Goal: Task Accomplishment & Management: Manage account settings

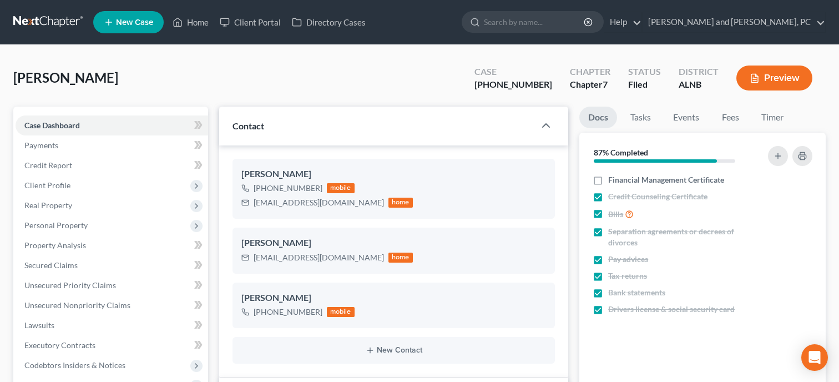
select select "6"
select select "4"
select select "0"
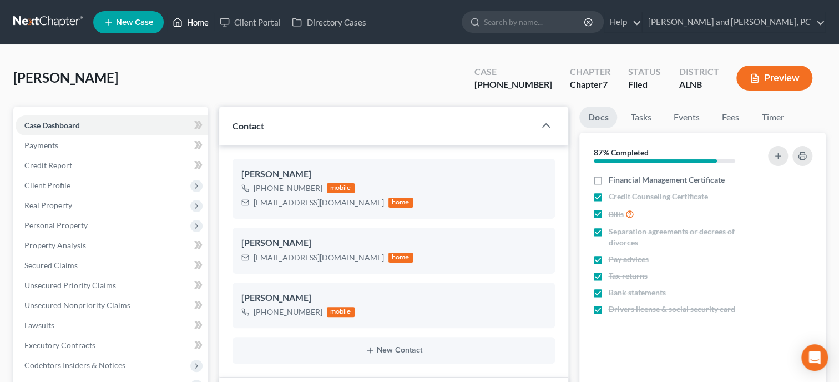
click at [193, 23] on link "Home" at bounding box center [190, 22] width 47 height 20
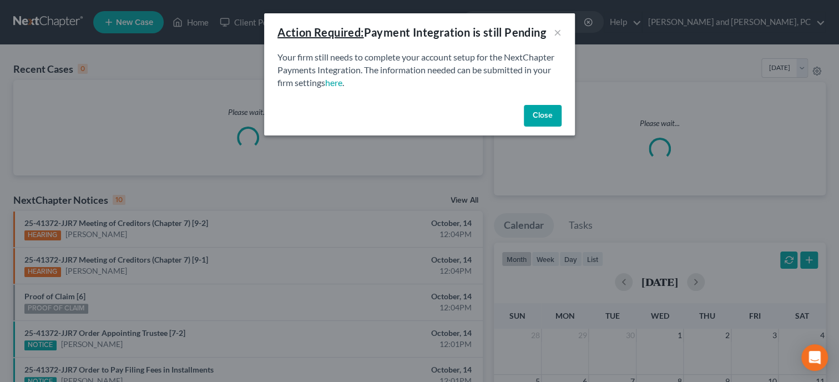
click at [556, 115] on button "Close" at bounding box center [543, 116] width 38 height 22
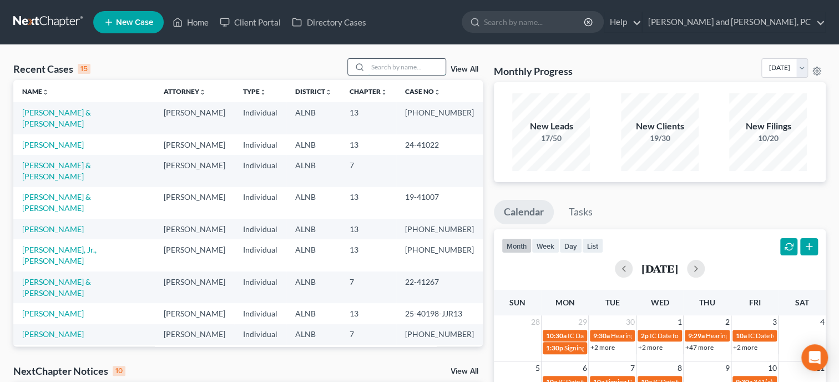
click at [431, 66] on input "search" at bounding box center [407, 67] width 78 height 16
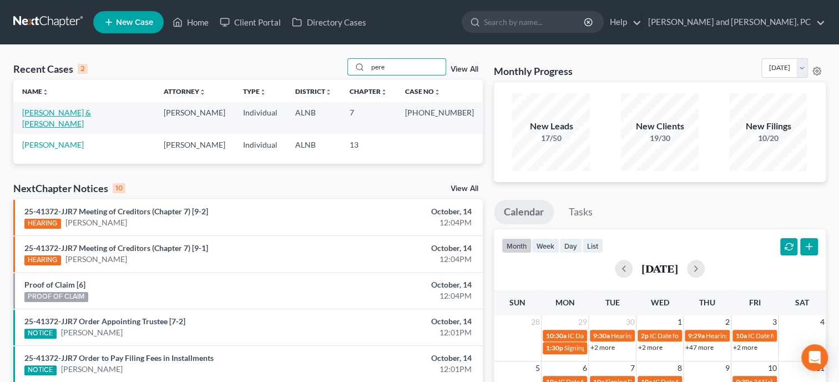
type input "pere"
click at [57, 108] on link "[PERSON_NAME] & [PERSON_NAME]" at bounding box center [56, 118] width 69 height 21
select select "4"
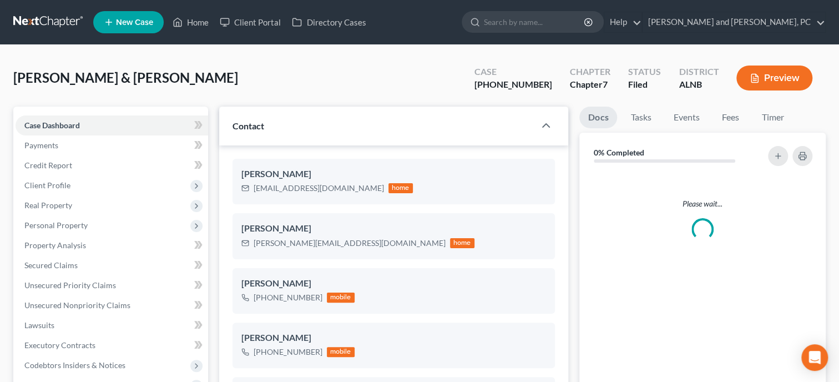
select select "0"
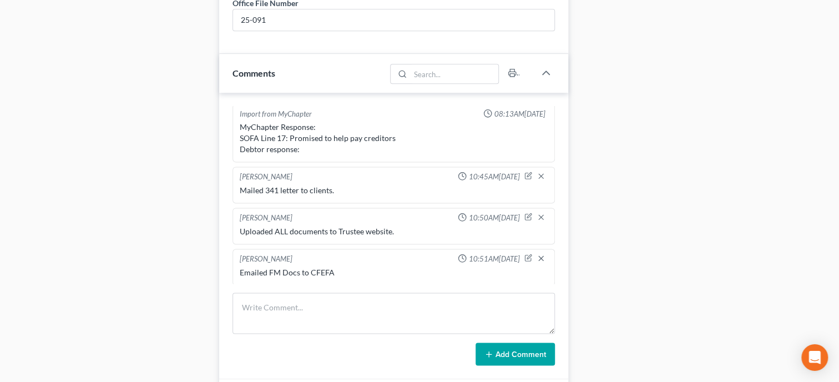
scroll to position [742, 0]
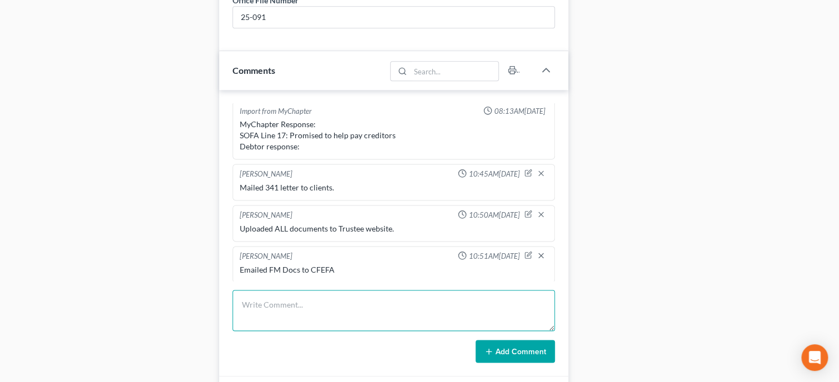
click at [345, 331] on textarea at bounding box center [393, 310] width 322 height 41
type textarea "Paid 1st Installment of FF in the amount of 100.00 Balance: 238.00"
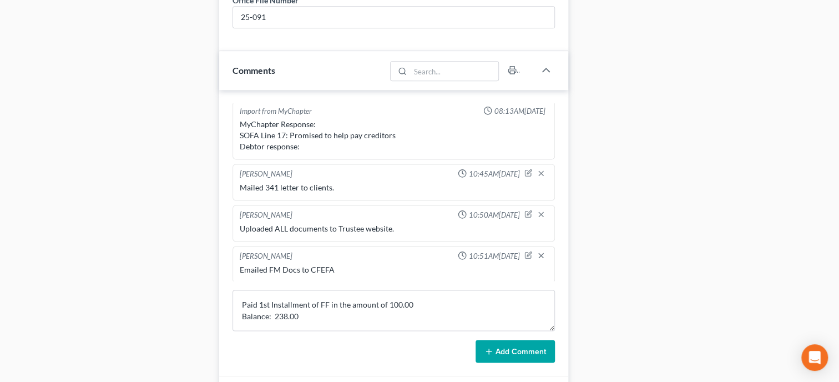
click at [525, 363] on button "Add Comment" at bounding box center [514, 351] width 79 height 23
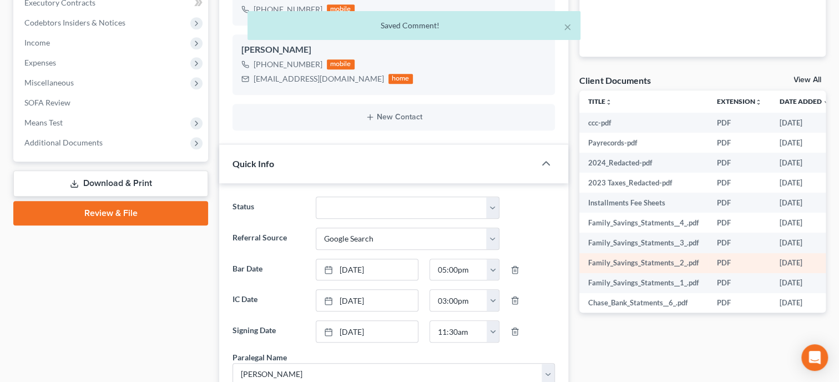
scroll to position [0, 0]
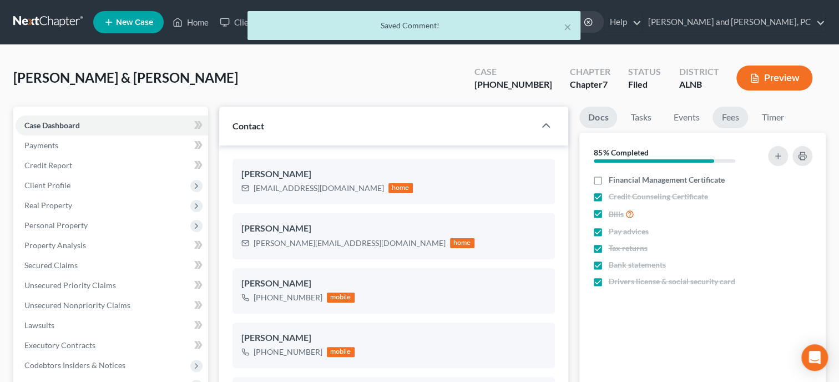
click at [735, 118] on link "Fees" at bounding box center [730, 118] width 36 height 22
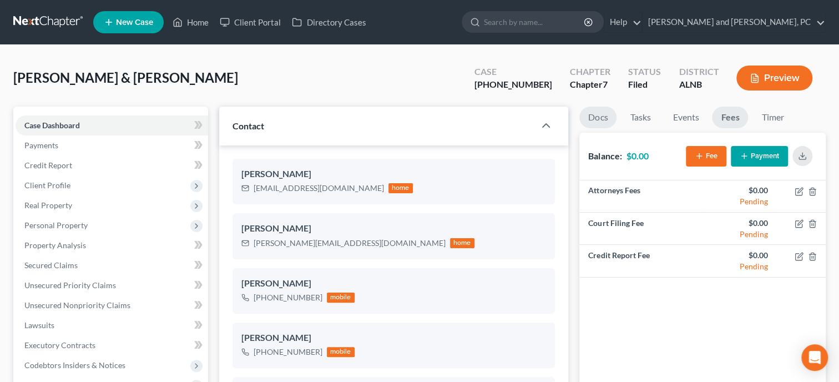
click at [602, 112] on link "Docs" at bounding box center [597, 118] width 37 height 22
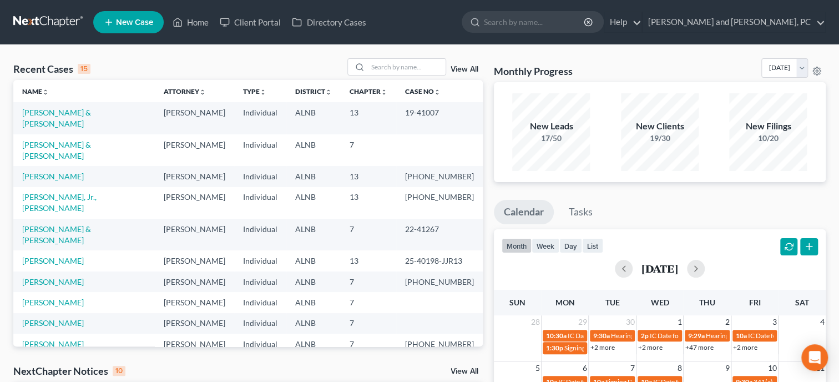
click at [55, 339] on link "[PERSON_NAME]" at bounding box center [53, 343] width 62 height 9
select select "1"
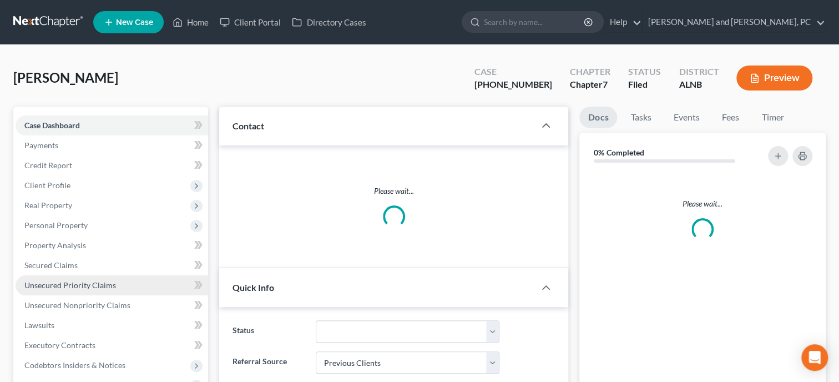
select select "0"
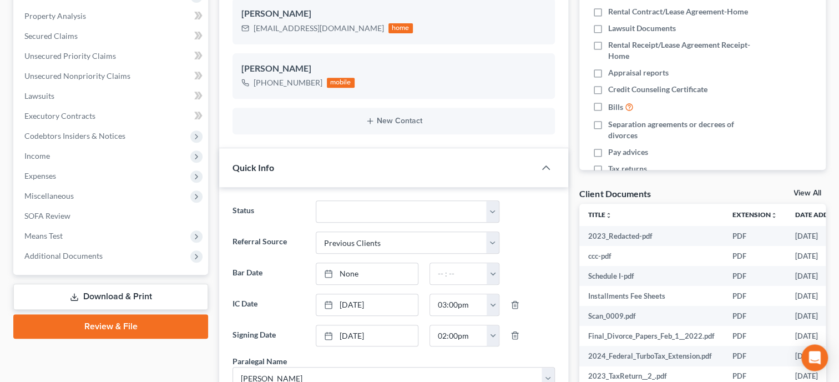
scroll to position [285, 0]
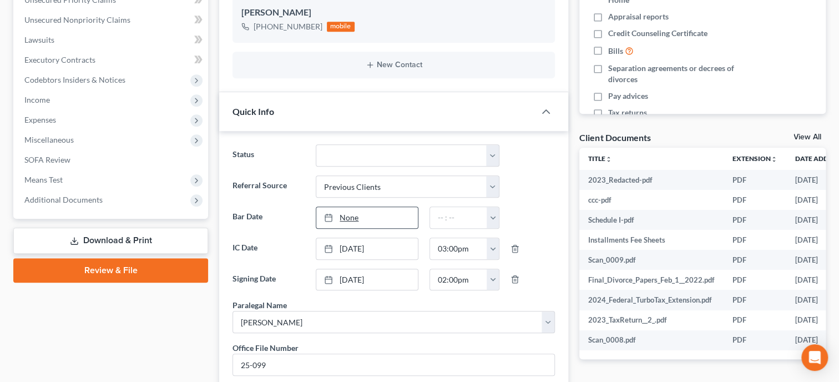
click at [384, 225] on link "None" at bounding box center [367, 217] width 102 height 21
type input "10/14/2025"
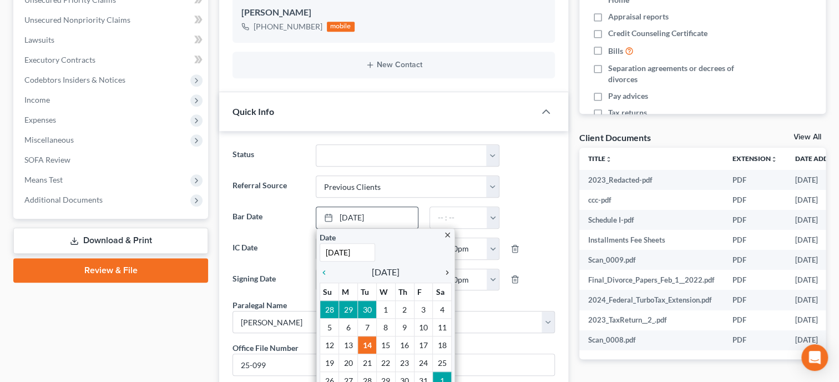
click at [447, 273] on icon "chevron_right" at bounding box center [444, 272] width 14 height 9
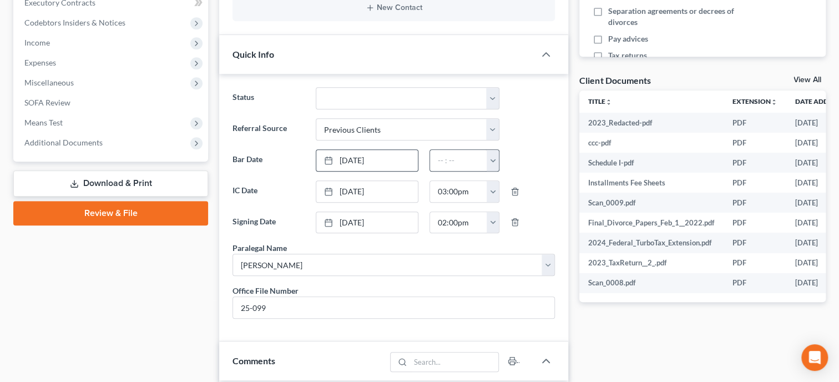
click at [493, 159] on button "button" at bounding box center [493, 160] width 12 height 21
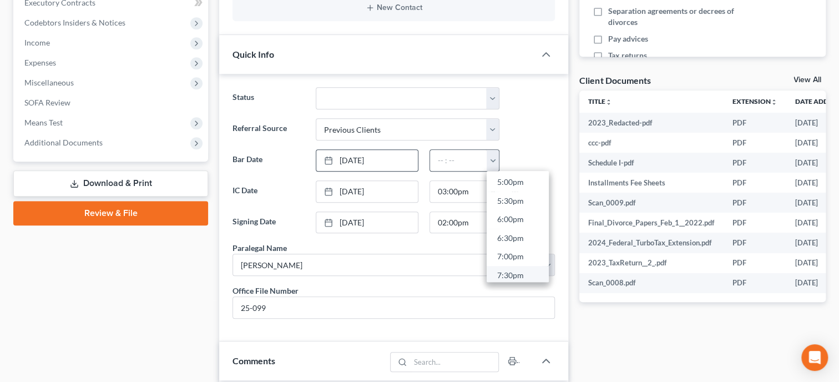
scroll to position [625, 0]
click at [503, 194] on link "5:00pm" at bounding box center [518, 193] width 62 height 19
type input "5:00pm"
